Goal: Book appointment/travel/reservation

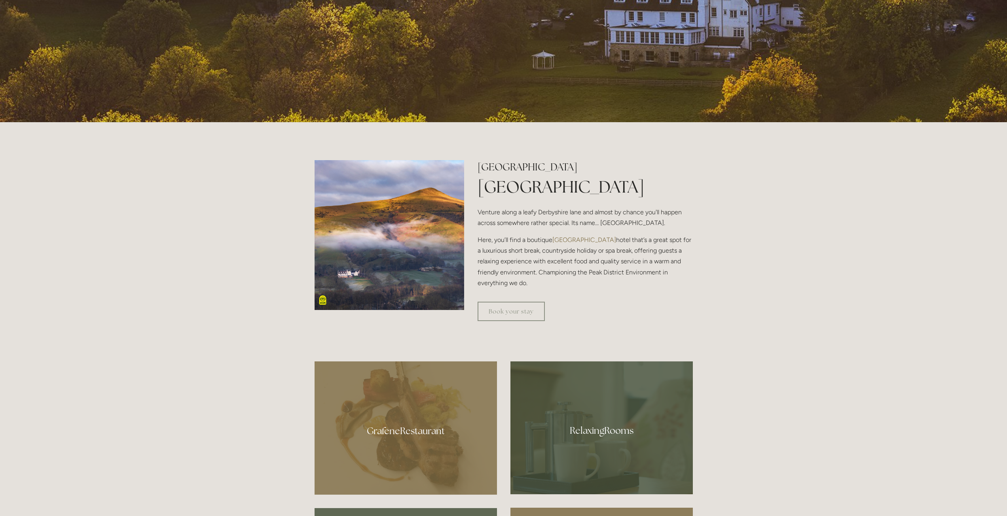
scroll to position [356, 0]
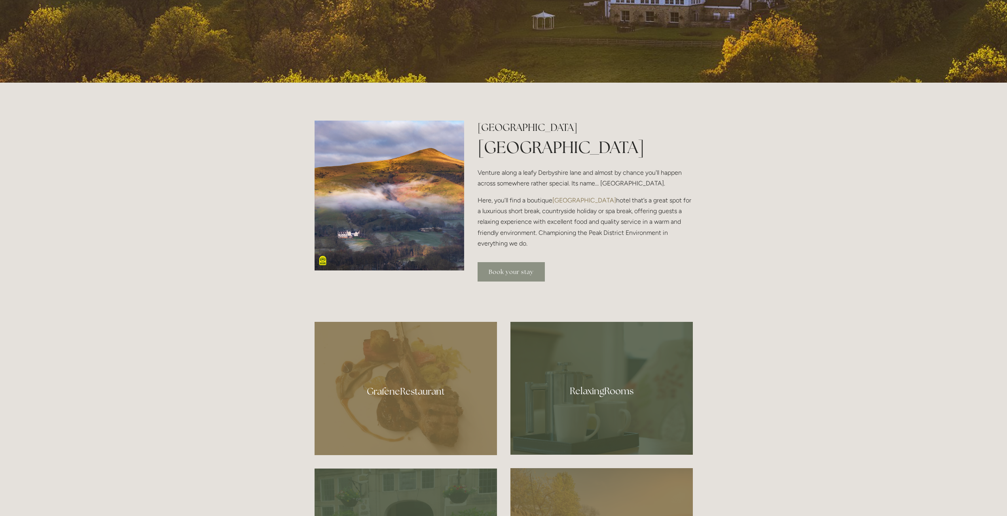
click at [515, 268] on link "Book your stay" at bounding box center [510, 271] width 67 height 19
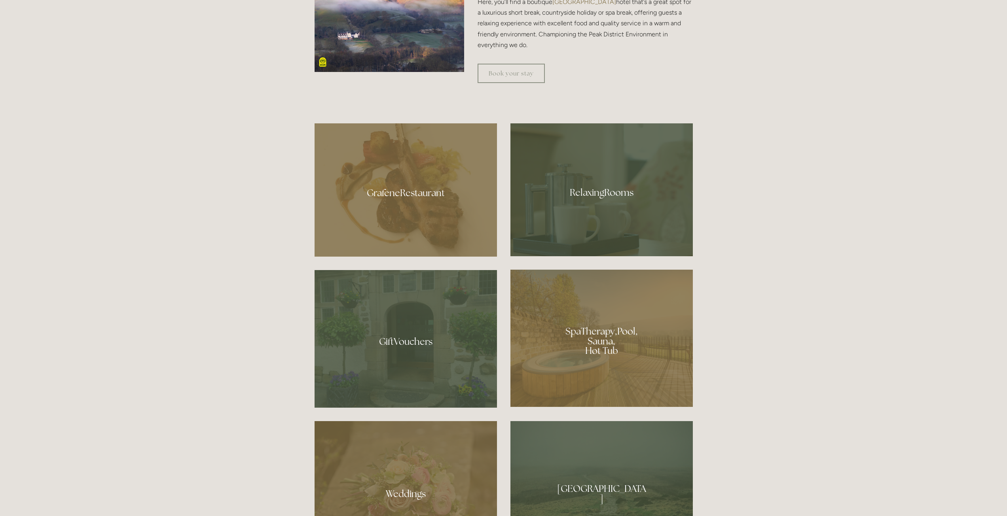
scroll to position [554, 0]
click at [583, 335] on div at bounding box center [601, 339] width 182 height 137
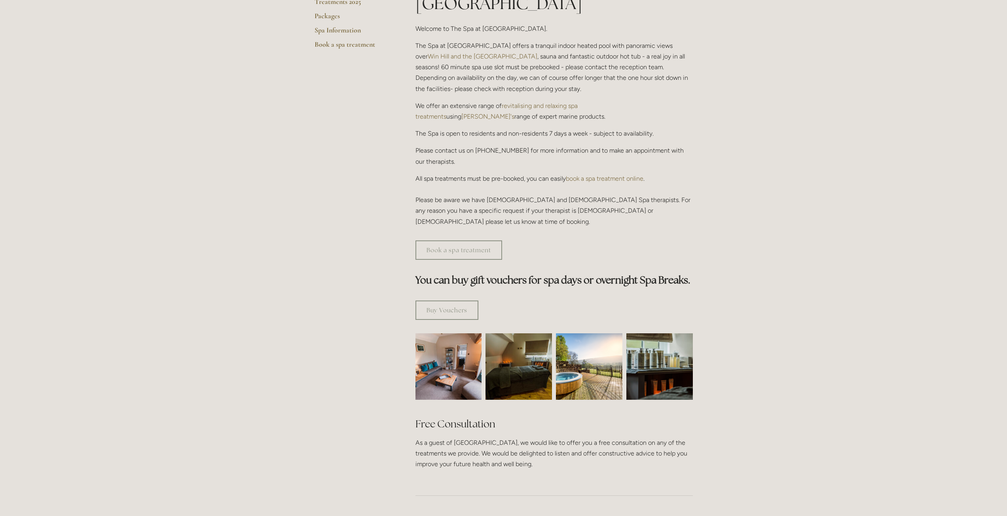
scroll to position [237, 0]
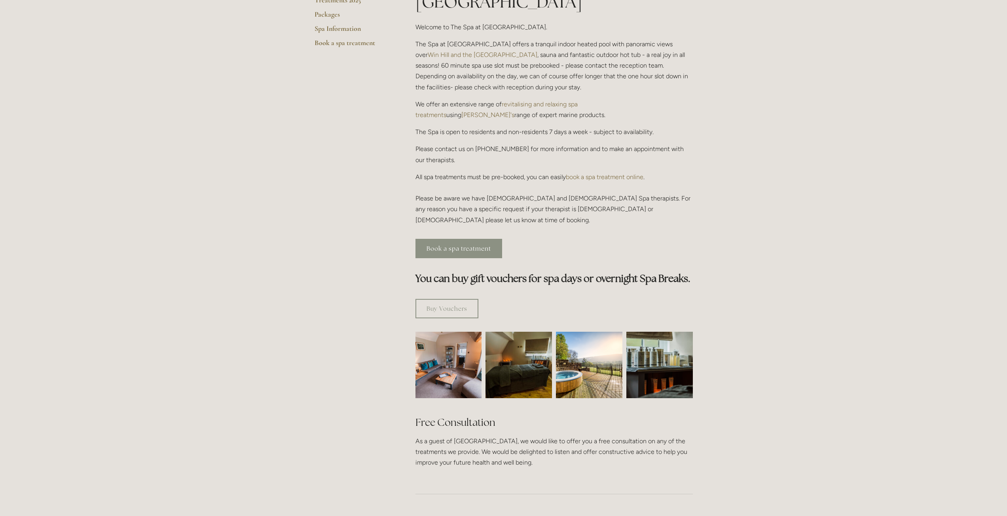
click at [455, 239] on link "Book a spa treatment" at bounding box center [458, 248] width 87 height 19
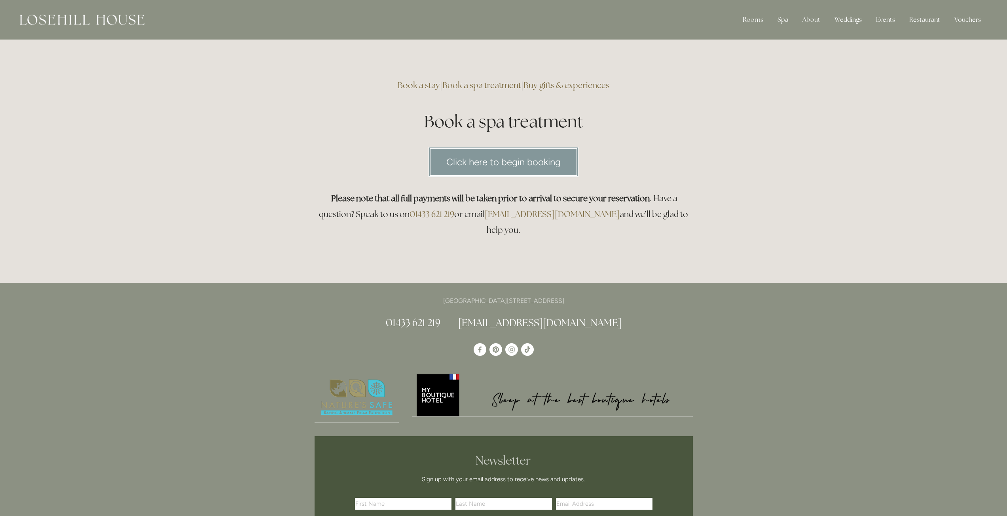
click at [527, 164] on link "Click here to begin booking" at bounding box center [503, 162] width 150 height 30
